Goal: Task Accomplishment & Management: Complete application form

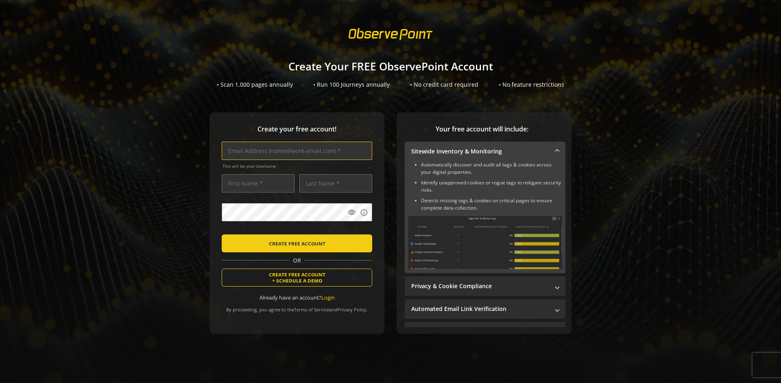
click at [295, 150] on input "text" at bounding box center [297, 151] width 150 height 18
type input "[EMAIL_ADDRESS][DOMAIN_NAME]"
click at [256, 183] on input "text" at bounding box center [258, 183] width 73 height 18
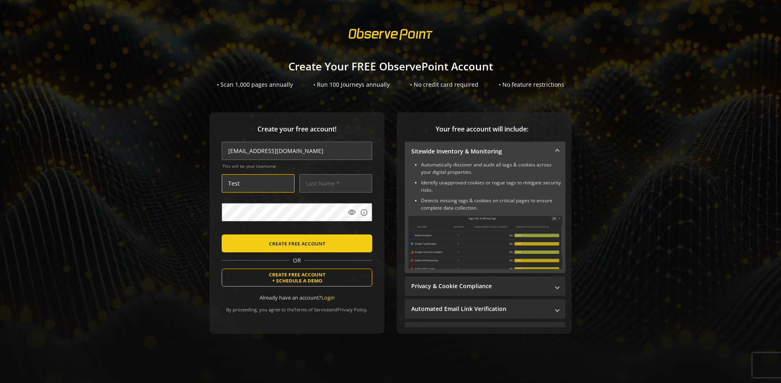
type input "Test"
click at [334, 183] on input "text" at bounding box center [335, 183] width 73 height 18
type input "Test"
click at [400, 233] on body "Loading... Create Your FREE ObservePoint Account • Scan 1,000 pages annually • …" at bounding box center [390, 191] width 781 height 383
click at [295, 243] on span "CREATE FREE ACCOUNT" at bounding box center [297, 243] width 57 height 15
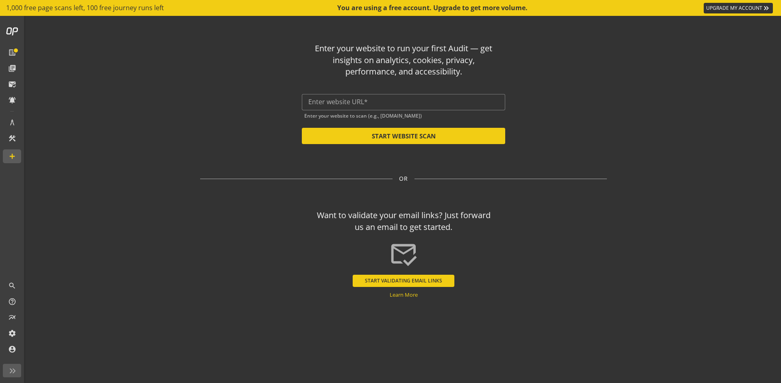
click at [403, 280] on button "START VALIDATING EMAIL LINKS" at bounding box center [404, 281] width 102 height 12
